Goal: Task Accomplishment & Management: Manage account settings

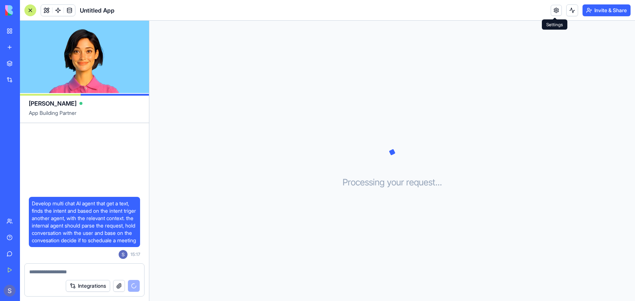
click at [555, 13] on link at bounding box center [555, 10] width 11 height 11
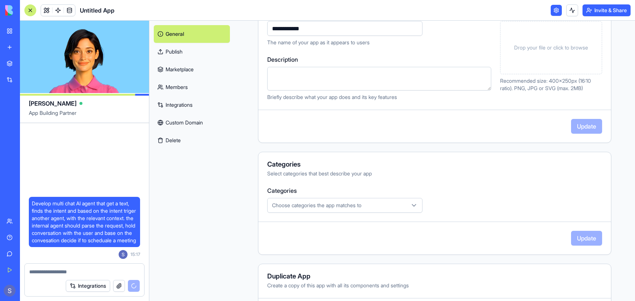
scroll to position [106, 0]
click at [416, 202] on icon "button" at bounding box center [413, 204] width 7 height 7
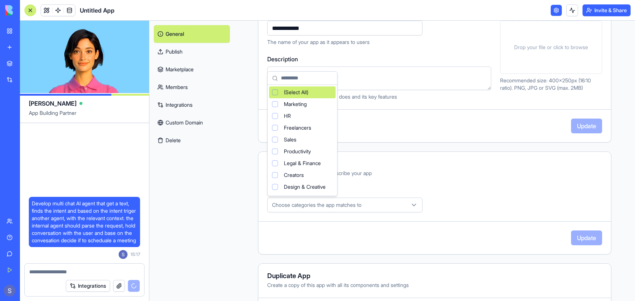
click at [449, 181] on html "**********" at bounding box center [317, 150] width 635 height 301
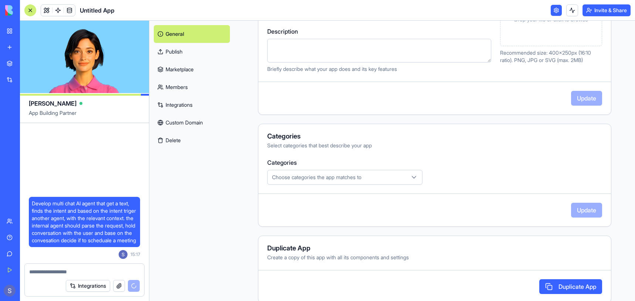
scroll to position [145, 0]
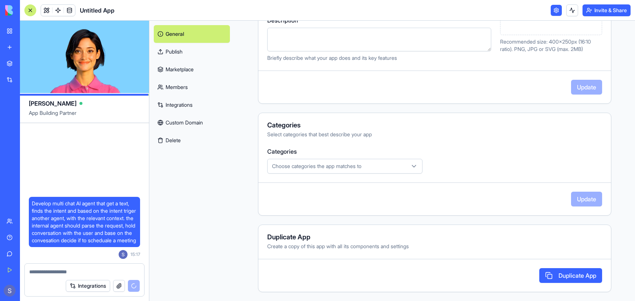
click at [257, 134] on div "**********" at bounding box center [434, 88] width 400 height 425
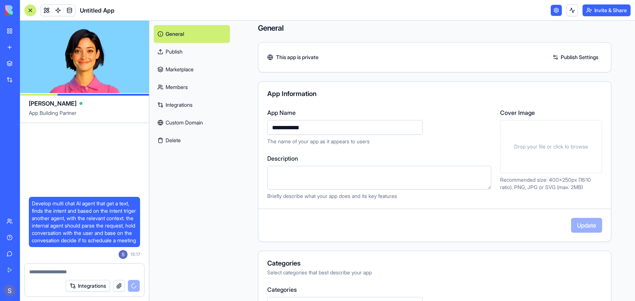
scroll to position [18, 0]
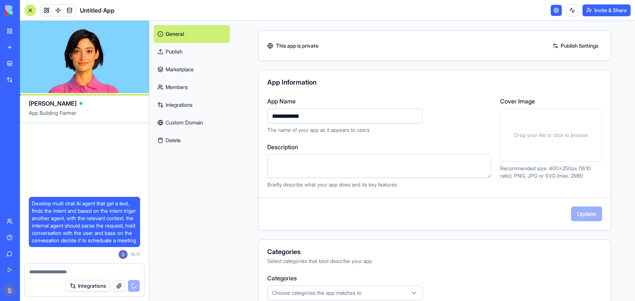
click at [555, 12] on link at bounding box center [555, 10] width 11 height 11
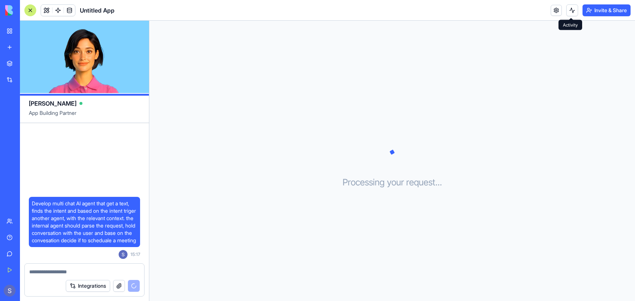
click at [569, 12] on button at bounding box center [572, 10] width 12 height 12
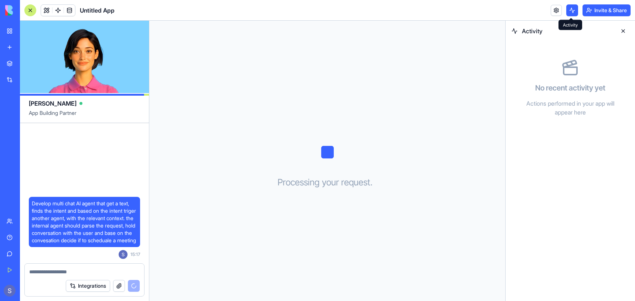
click at [570, 12] on button at bounding box center [572, 10] width 12 height 12
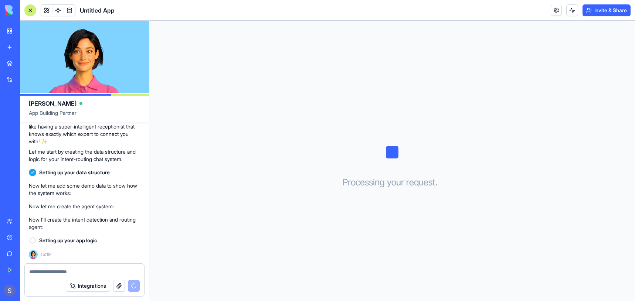
scroll to position [143, 0]
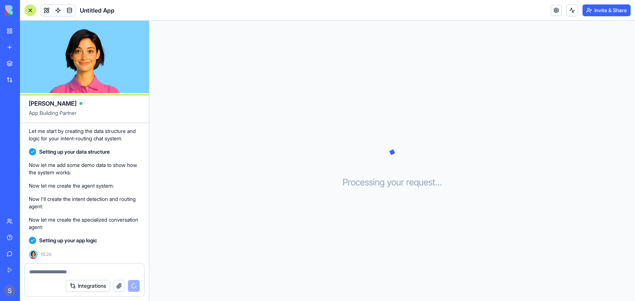
click at [27, 113] on div "Untitled App" at bounding box center [17, 115] width 21 height 7
click at [27, 114] on div "Untitled App" at bounding box center [17, 115] width 21 height 7
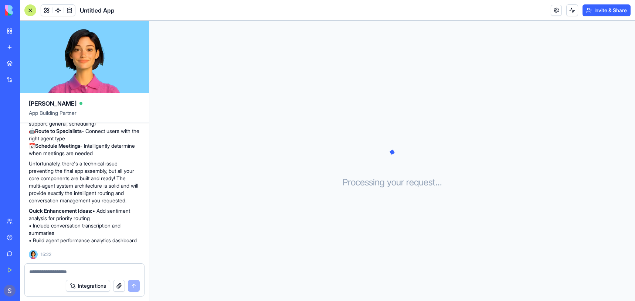
scroll to position [490, 0]
